Goal: Find specific page/section: Find specific page/section

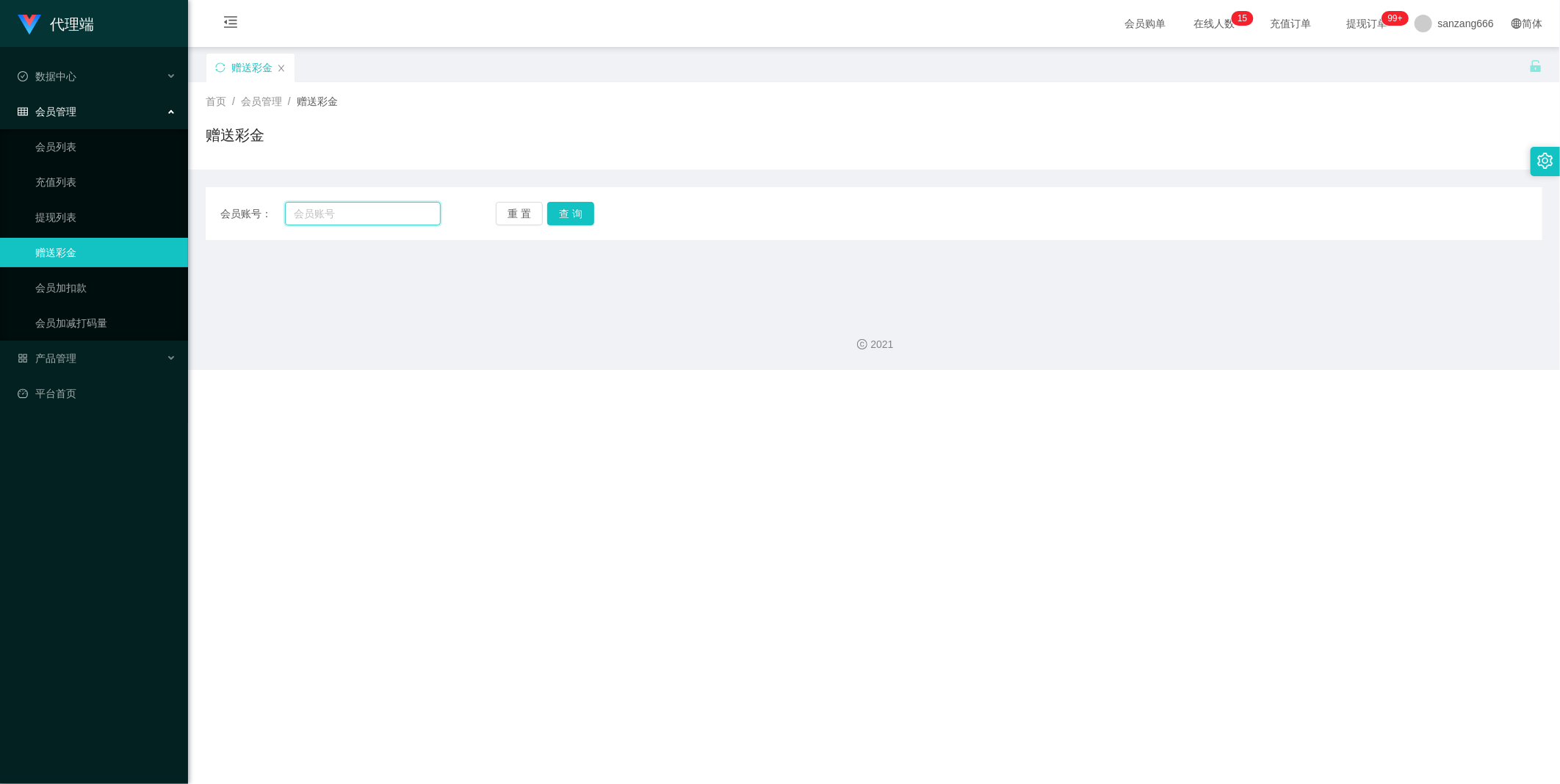
click at [355, 207] on input "text" at bounding box center [362, 213] width 155 height 23
click at [372, 204] on input "text" at bounding box center [362, 213] width 155 height 23
paste input "kittywang"
type input "kittywang"
click at [583, 217] on button "查 询" at bounding box center [570, 213] width 47 height 23
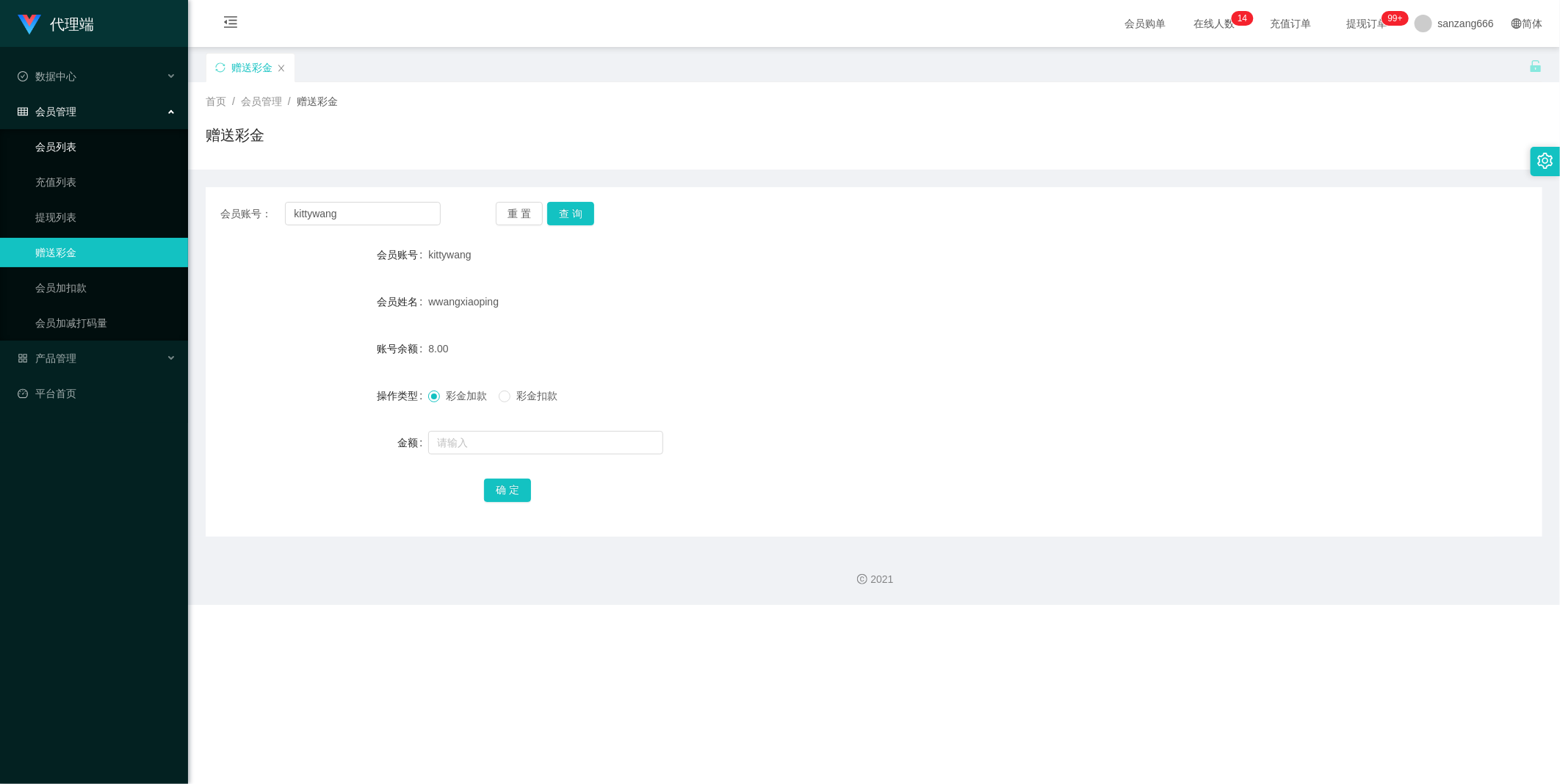
click at [90, 145] on link "会员列表" at bounding box center [106, 147] width 141 height 30
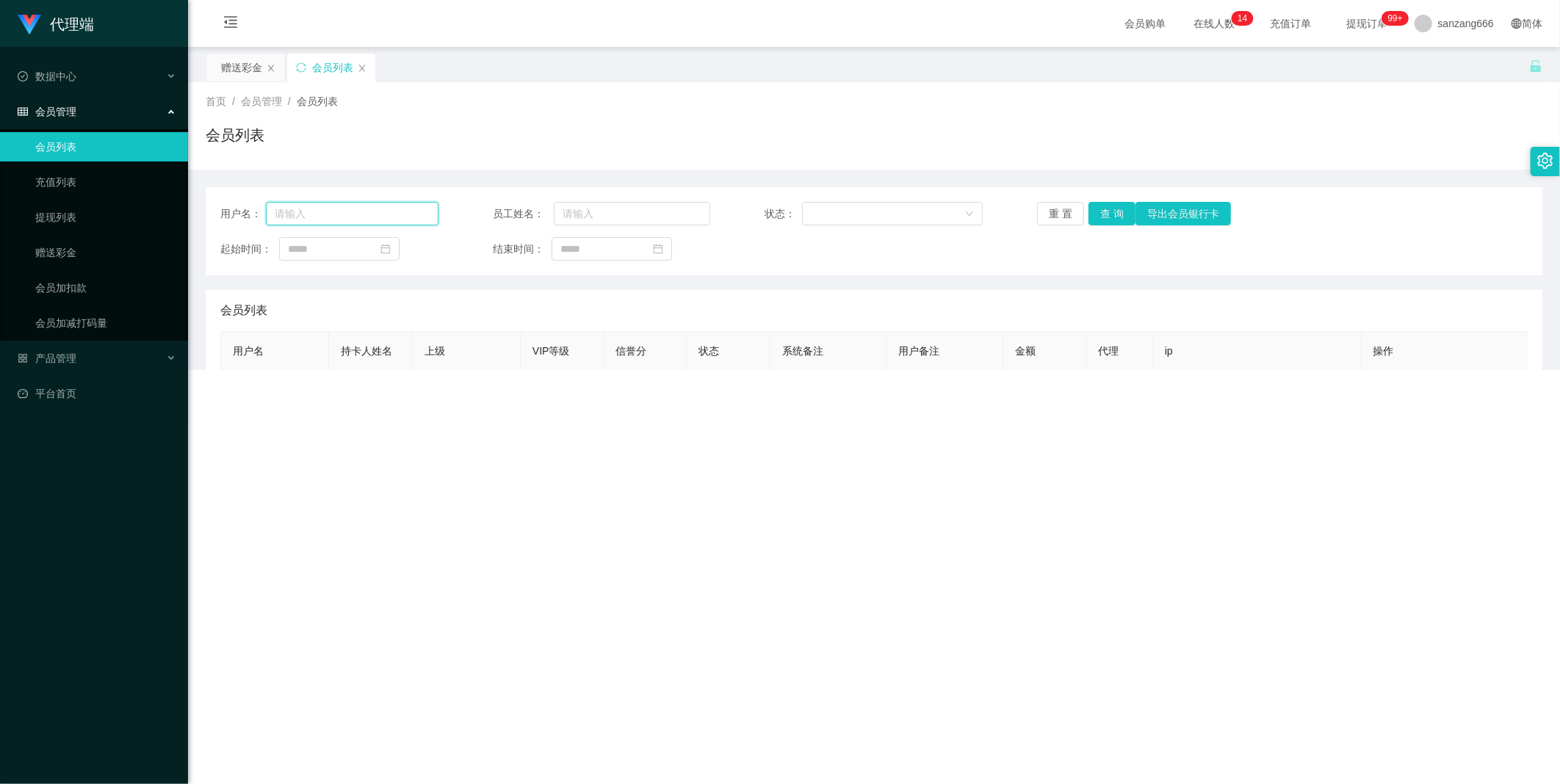
drag, startPoint x: 342, startPoint y: 209, endPoint x: 480, endPoint y: 215, distance: 138.1
click at [341, 209] on input "text" at bounding box center [353, 213] width 173 height 23
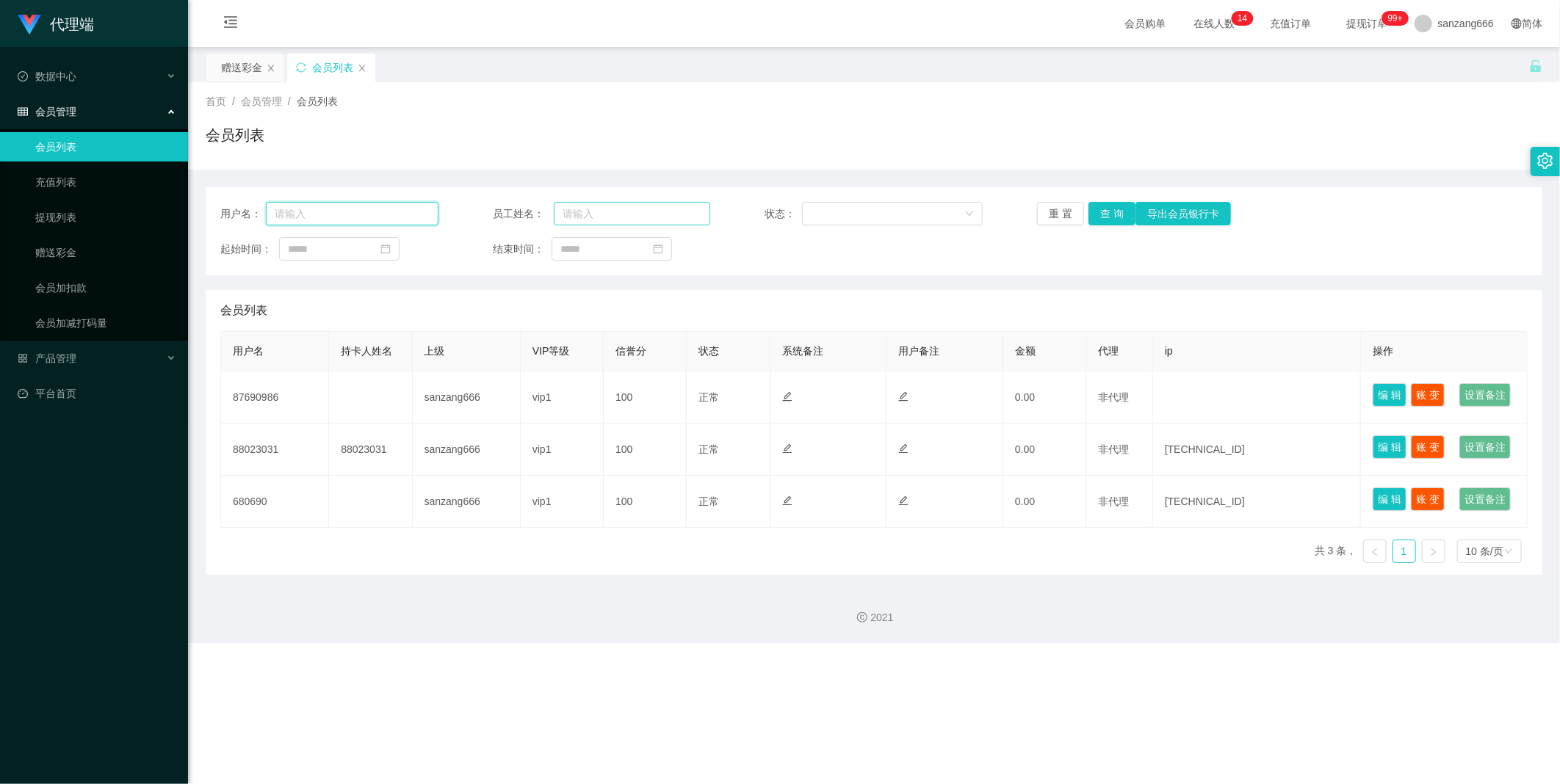
paste input "kittywang"
type input "kittywang"
drag, startPoint x: 1098, startPoint y: 207, endPoint x: 1154, endPoint y: 256, distance: 74.4
click at [1049, 207] on button "查 询" at bounding box center [1112, 213] width 47 height 23
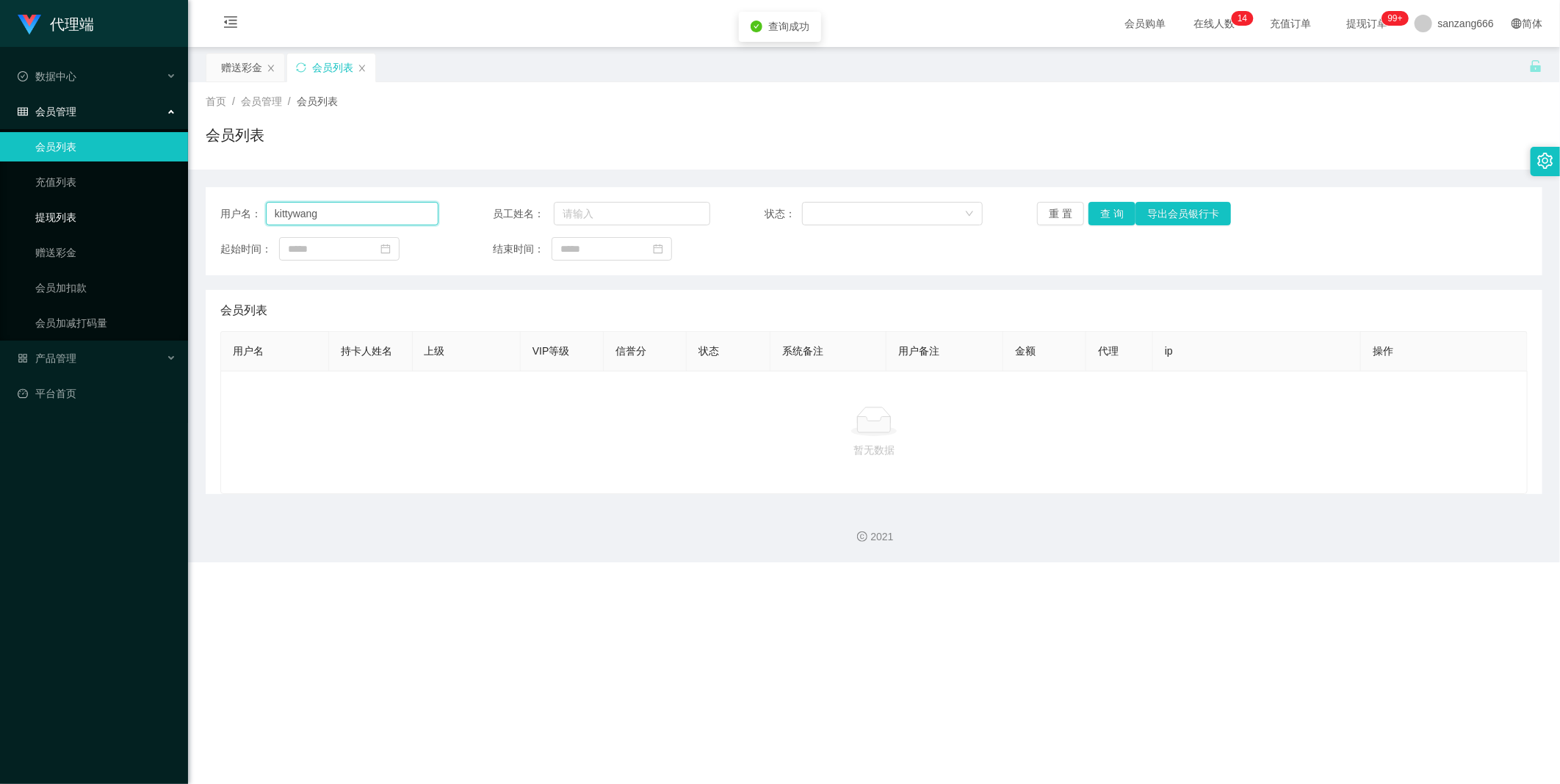
drag, startPoint x: 389, startPoint y: 215, endPoint x: 91, endPoint y: 202, distance: 298.3
click at [91, 202] on section "代理端 数据中心 会员管理 会员列表 充值列表 提现列表 赠送彩金 会员加扣款 会员加减打码量 产品管理 平台首页 保存配置 重置配置 整体风格设置 主题色 …" at bounding box center [780, 281] width 1560 height 563
